Goal: Task Accomplishment & Management: Complete application form

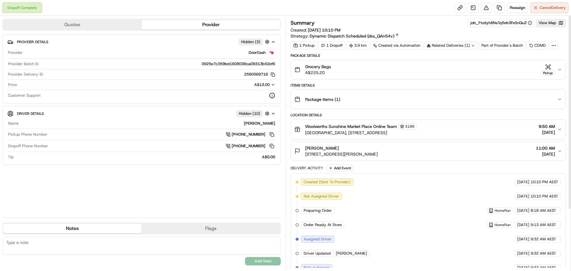
click at [558, 70] on icon "button" at bounding box center [559, 69] width 5 height 5
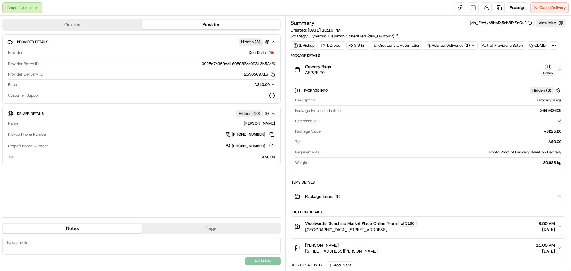
click at [471, 47] on icon at bounding box center [473, 46] width 4 height 4
click at [465, 70] on span "264964554" at bounding box center [461, 69] width 21 height 5
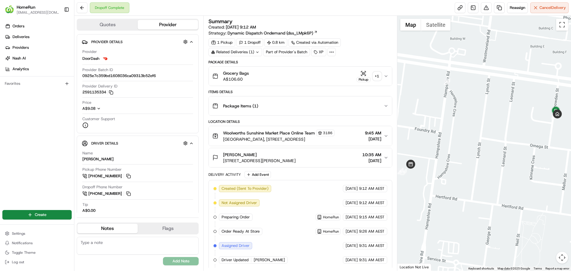
click at [377, 74] on div "+ 1" at bounding box center [377, 76] width 8 height 8
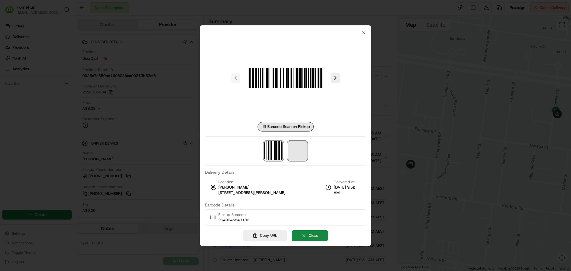
click at [306, 147] on span at bounding box center [297, 150] width 19 height 19
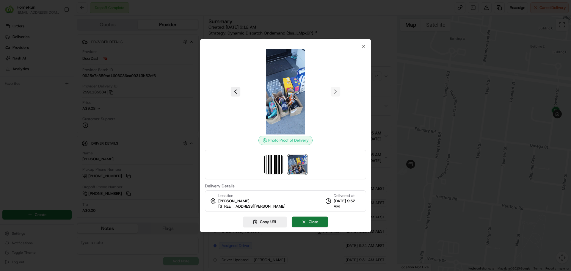
click at [316, 218] on button "Close" at bounding box center [310, 221] width 36 height 11
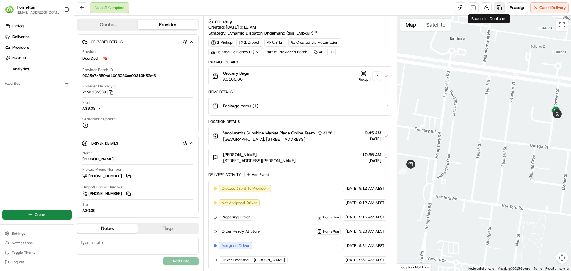
click at [501, 7] on link at bounding box center [499, 7] width 11 height 11
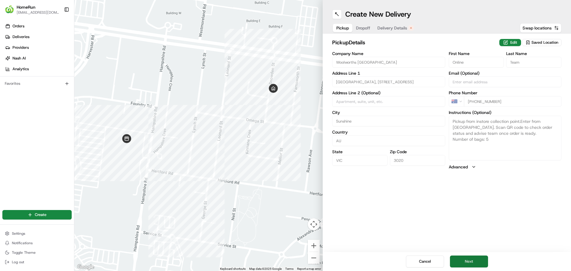
click at [479, 260] on button "Next" at bounding box center [469, 261] width 38 height 12
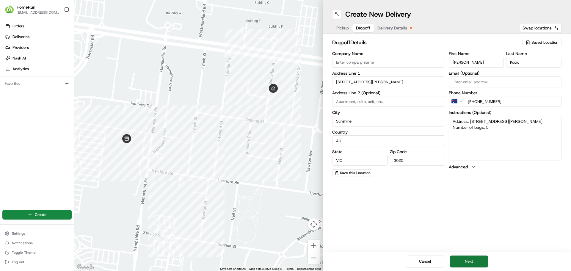
click at [477, 257] on button "Next" at bounding box center [469, 261] width 38 height 12
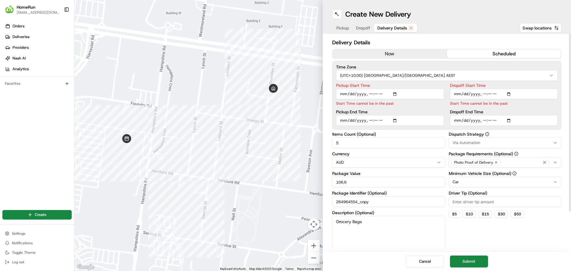
click at [412, 51] on button "now" at bounding box center [389, 53] width 114 height 9
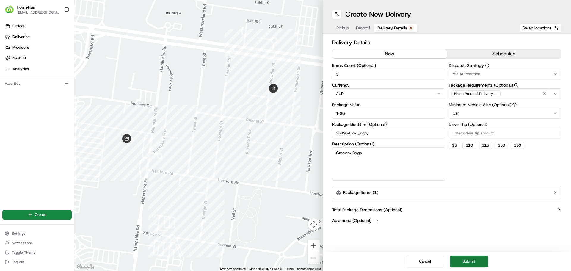
click at [477, 261] on button "Submit" at bounding box center [469, 261] width 38 height 12
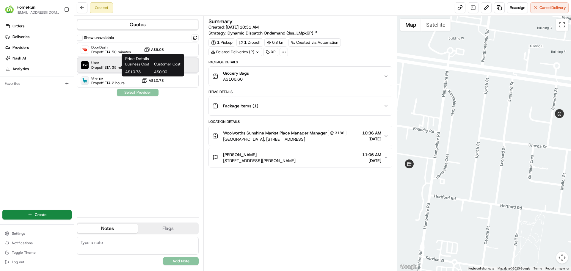
click at [116, 62] on span "Uber" at bounding box center [111, 62] width 40 height 5
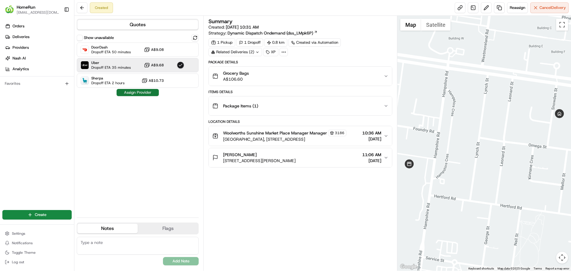
click at [150, 94] on button "Assign Provider" at bounding box center [138, 92] width 42 height 7
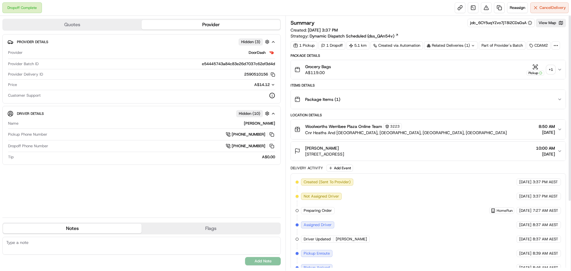
click at [553, 70] on div "+ 1" at bounding box center [550, 69] width 8 height 8
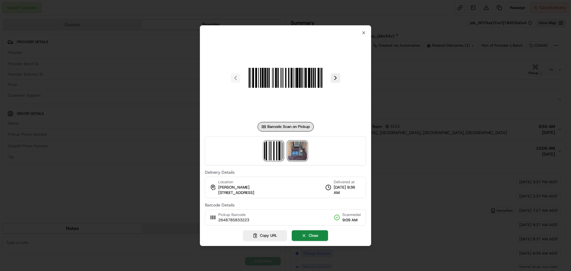
click at [299, 146] on img at bounding box center [297, 150] width 19 height 19
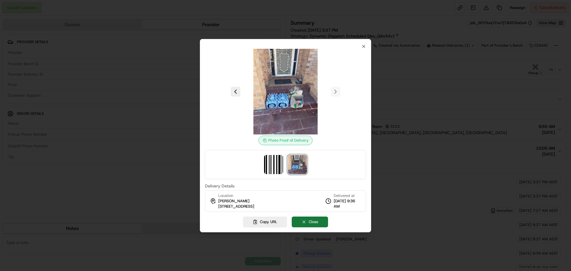
click at [315, 221] on button "Close" at bounding box center [310, 221] width 36 height 11
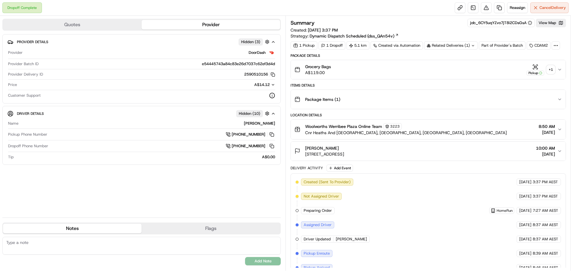
click at [464, 44] on div "Related Deliveries (1)" at bounding box center [450, 45] width 53 height 8
click at [451, 84] on div "Items Details" at bounding box center [427, 85] width 275 height 5
